Goal: Information Seeking & Learning: Learn about a topic

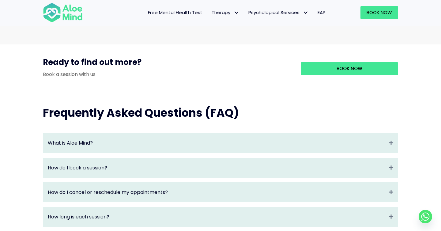
scroll to position [585, 0]
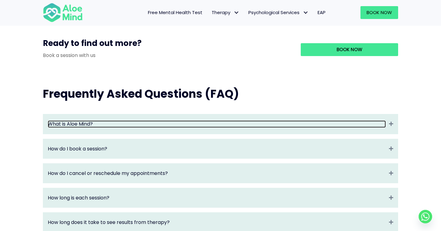
click at [252, 127] on link "What is Aloe Mind?" at bounding box center [217, 123] width 338 height 7
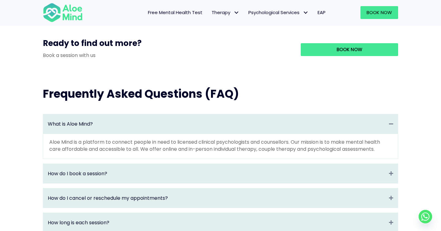
click at [251, 153] on p "Aloe Mind is a platform to connect people in need to licensed clinical psycholo…" at bounding box center [220, 145] width 343 height 14
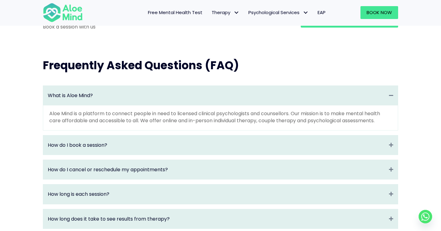
scroll to position [634, 0]
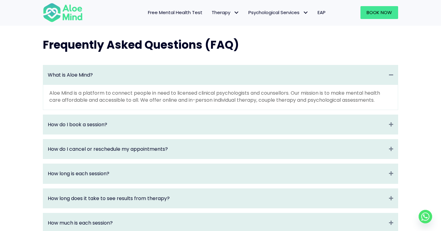
click at [248, 134] on div "How do I book a session? Expand" at bounding box center [220, 124] width 355 height 19
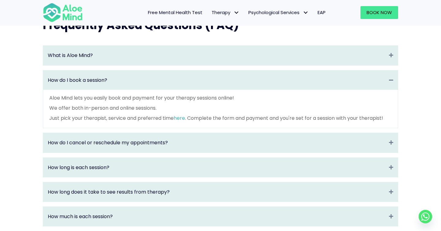
scroll to position [662, 0]
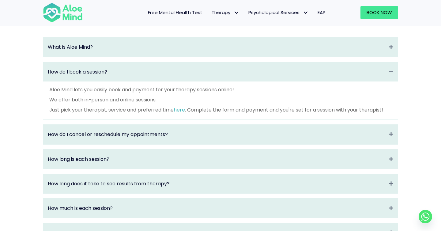
click at [247, 144] on div "How do I cancel or reschedule my appointments? Expand" at bounding box center [220, 134] width 355 height 19
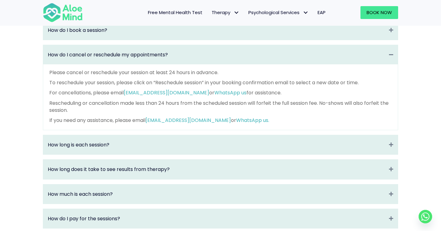
scroll to position [709, 0]
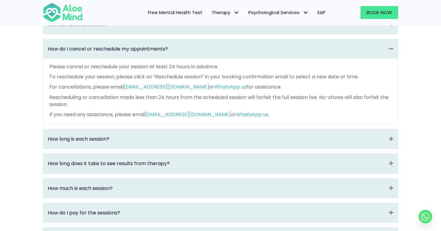
click at [243, 139] on div "How long is each session? Expand" at bounding box center [220, 138] width 355 height 19
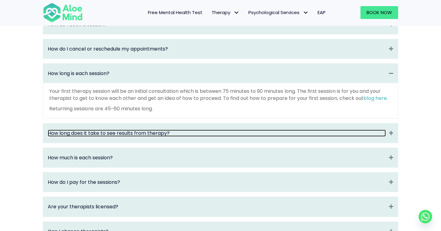
click at [243, 137] on link "How long does it take to see results from therapy?" at bounding box center [217, 133] width 338 height 7
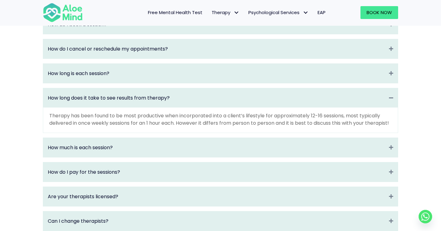
click at [243, 126] on p "Therapy has been found to be most productive when incorporated into a client’s …" at bounding box center [220, 119] width 343 height 14
click at [242, 153] on div "How much is each session? Expand" at bounding box center [220, 147] width 355 height 19
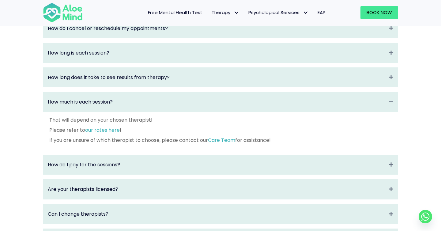
scroll to position [739, 0]
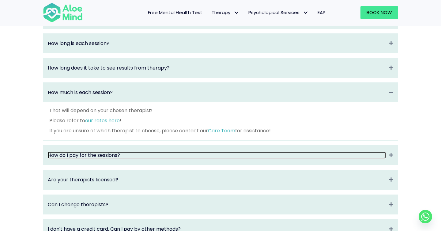
click at [236, 159] on link "How do I pay for the sessions?" at bounding box center [217, 155] width 338 height 7
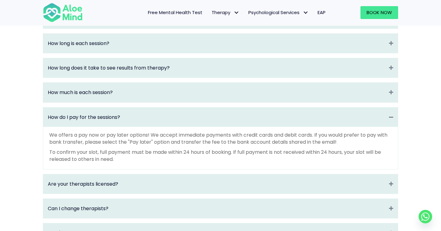
click at [236, 160] on p "To confirm your slot, full payment must be made within 24 hours of booking. If …" at bounding box center [220, 156] width 343 height 14
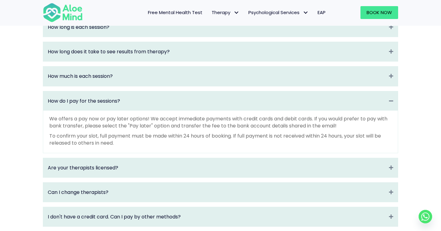
scroll to position [758, 0]
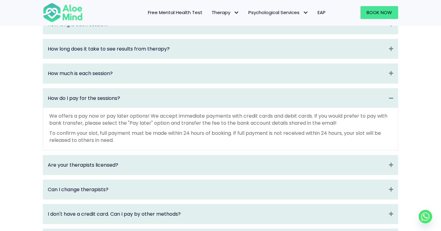
click at [235, 168] on div "Are your therapists licensed? Expand" at bounding box center [220, 164] width 355 height 19
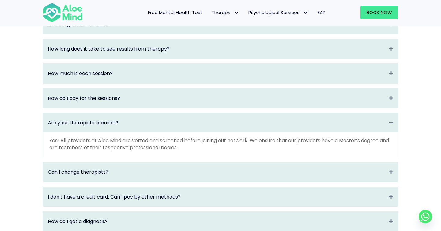
scroll to position [765, 0]
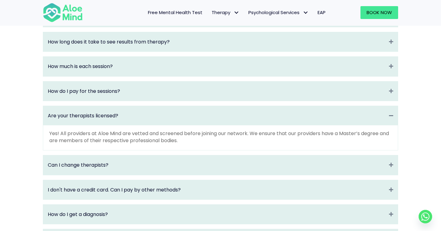
click at [235, 168] on div "Can I change therapists? Expand" at bounding box center [220, 164] width 355 height 19
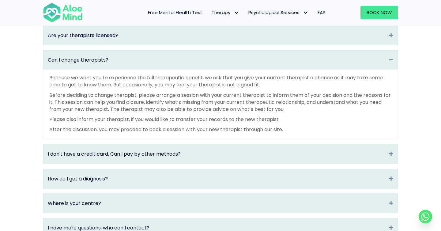
scroll to position [853, 0]
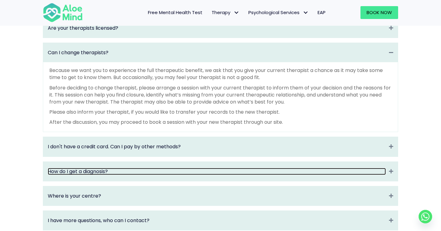
click at [224, 175] on link "How do I get a diagnosis?" at bounding box center [217, 171] width 338 height 7
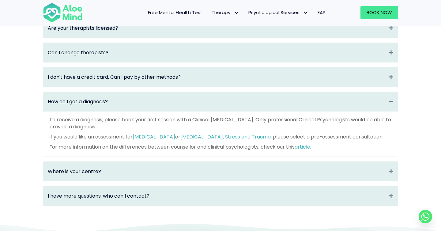
click at [224, 126] on p "To receive a diagnosis, please book your first session with a Clinical [MEDICAL…" at bounding box center [220, 123] width 343 height 14
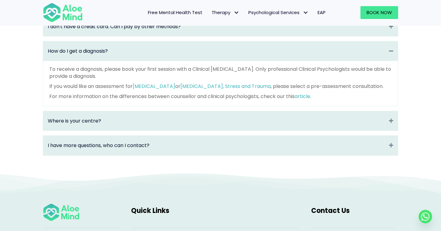
scroll to position [911, 0]
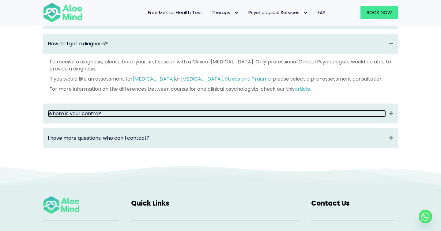
click at [221, 117] on link "Where is your centre?" at bounding box center [217, 113] width 338 height 7
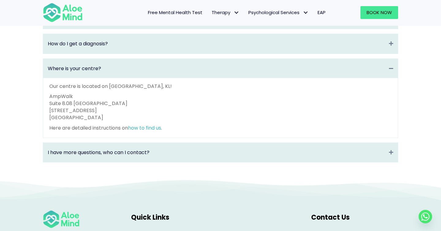
click at [221, 121] on p "[GEOGRAPHIC_DATA][STREET_ADDRESS]" at bounding box center [220, 107] width 343 height 28
